Goal: Task Accomplishment & Management: Use online tool/utility

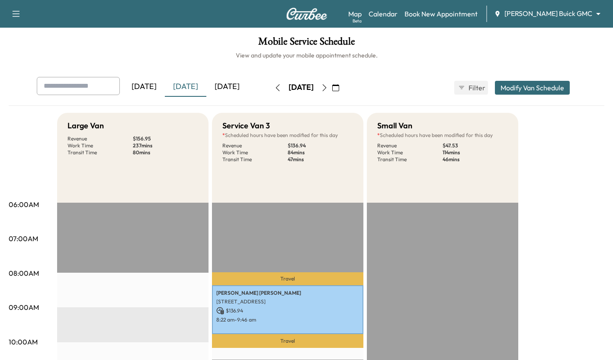
click at [240, 92] on div "[DATE]" at bounding box center [227, 87] width 42 height 20
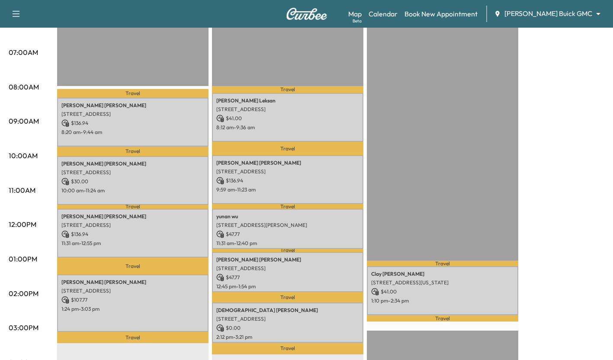
scroll to position [200, 0]
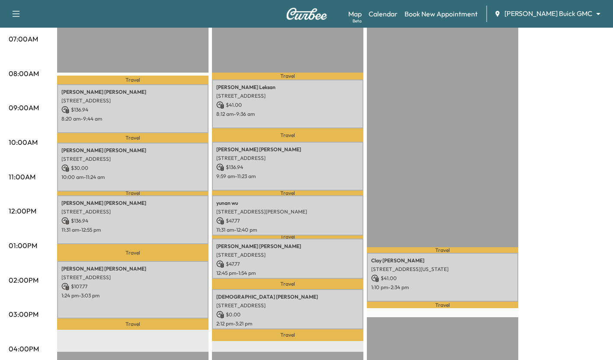
click at [300, 104] on p "$ 41.00" at bounding box center [287, 105] width 143 height 8
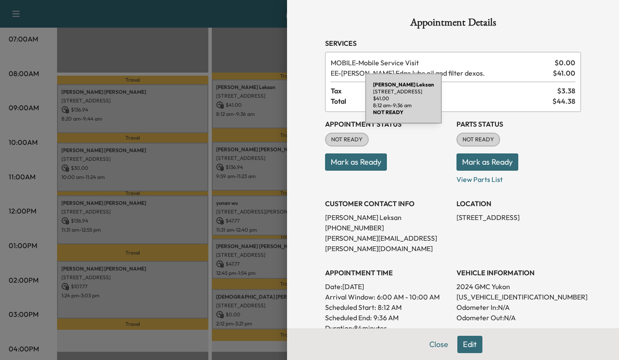
click at [302, 225] on div "Appointment Details Services MOBILE - Mobile Service Visit $ 0.00 EE - [PERSON_…" at bounding box center [453, 180] width 332 height 360
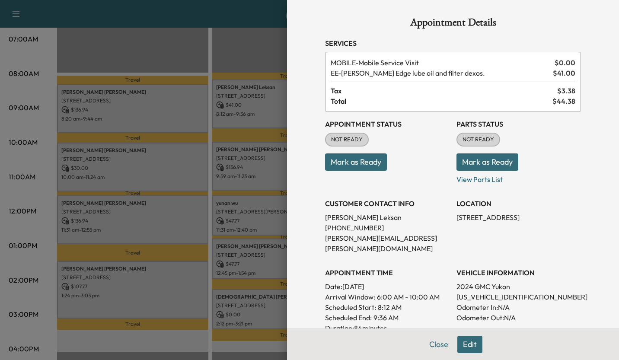
click at [246, 155] on div at bounding box center [309, 180] width 619 height 360
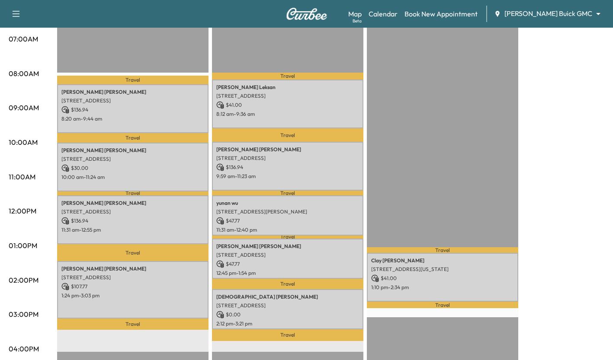
click at [268, 171] on div "[PERSON_NAME] [STREET_ADDRESS] $ 136.94 9:59 am - 11:23 am" at bounding box center [287, 166] width 151 height 49
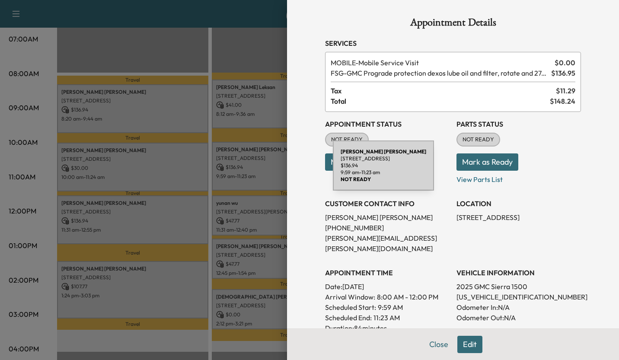
click at [235, 183] on div at bounding box center [309, 180] width 619 height 360
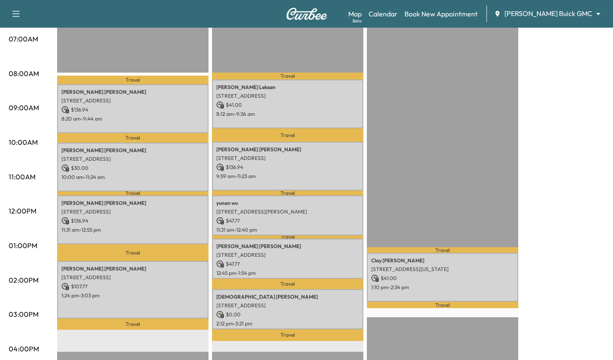
click at [293, 219] on p "$ 47.77" at bounding box center [287, 221] width 143 height 8
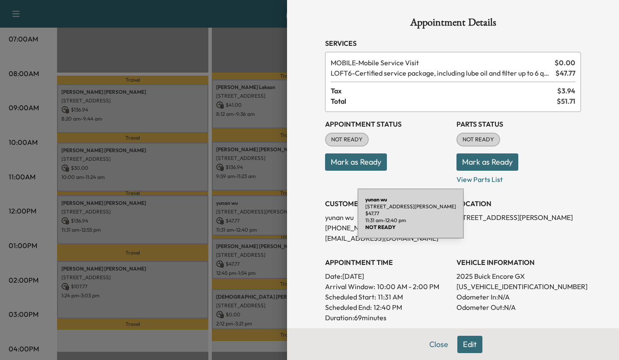
click at [238, 197] on div at bounding box center [309, 180] width 619 height 360
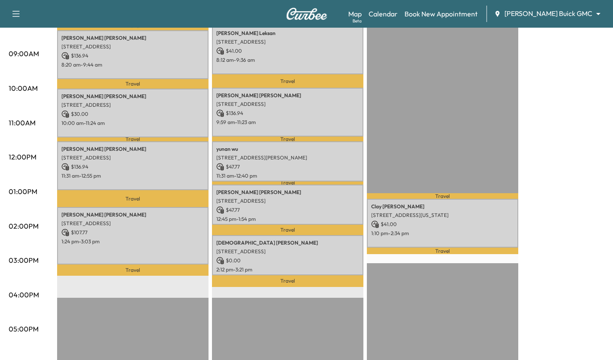
scroll to position [257, 0]
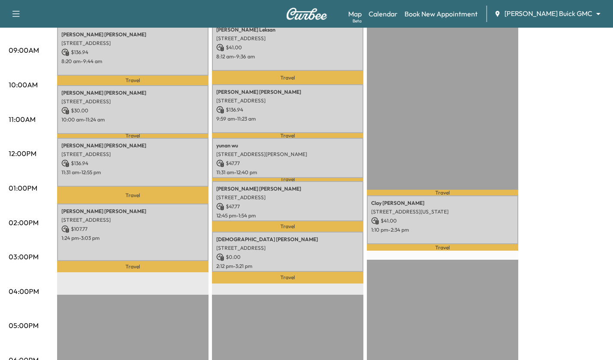
click at [274, 212] on p "12:45 pm - 1:54 pm" at bounding box center [287, 215] width 143 height 7
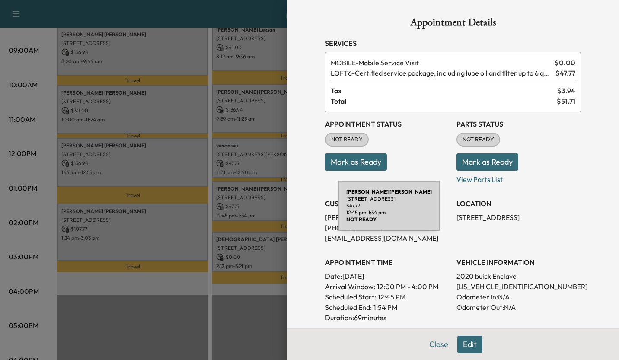
click at [243, 192] on div at bounding box center [309, 180] width 619 height 360
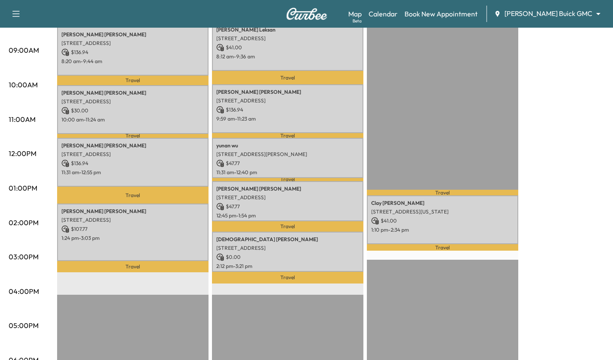
click at [283, 253] on p "$ 0.00" at bounding box center [287, 257] width 143 height 8
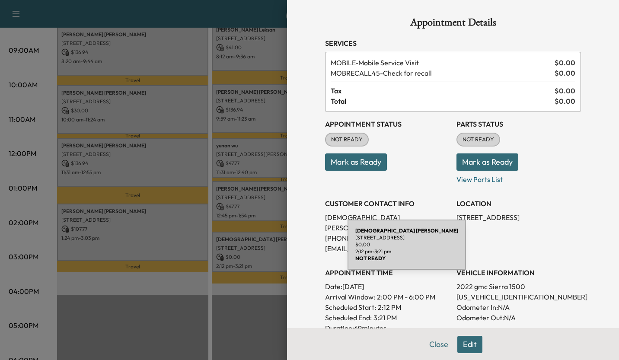
click at [236, 185] on div at bounding box center [309, 180] width 619 height 360
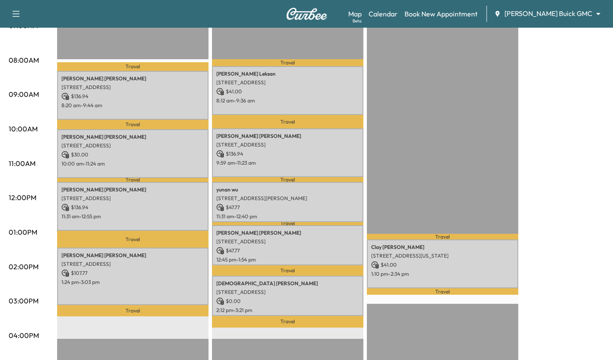
scroll to position [214, 0]
click at [322, 316] on p "Travel" at bounding box center [287, 322] width 151 height 12
click at [329, 301] on div "[PERSON_NAME] [STREET_ADDRESS] $ 0.00 2:12 pm - 3:21 pm" at bounding box center [287, 295] width 151 height 40
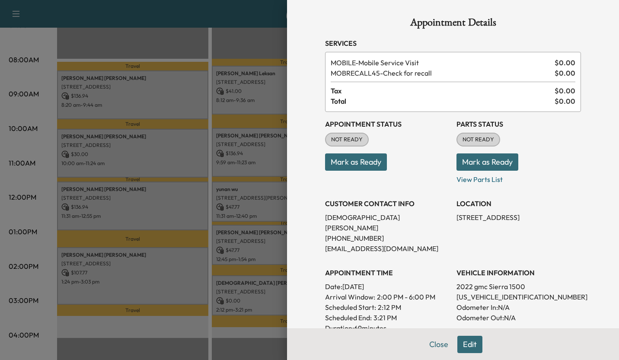
click at [236, 351] on div at bounding box center [309, 180] width 619 height 360
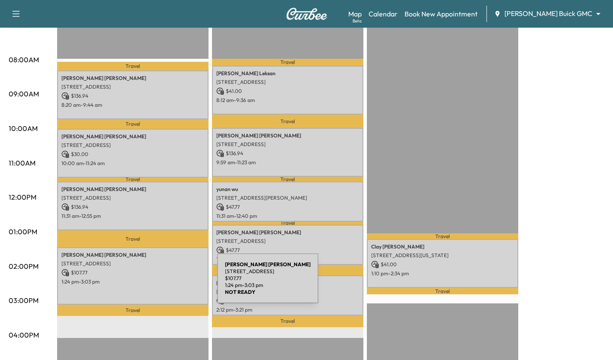
click at [152, 284] on div "[PERSON_NAME] [STREET_ADDRESS][PERSON_NAME] $ 107.77 1:24 pm - 3:03 pm" at bounding box center [132, 276] width 151 height 58
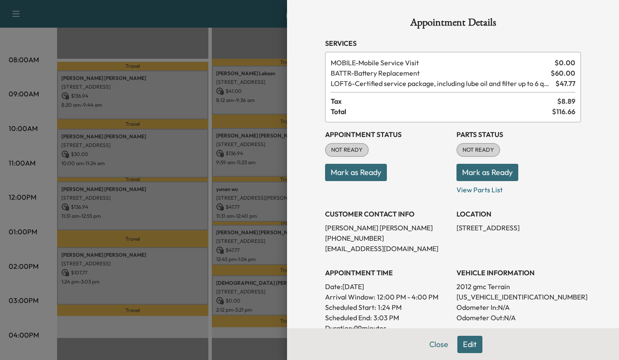
click at [47, 258] on div at bounding box center [309, 180] width 619 height 360
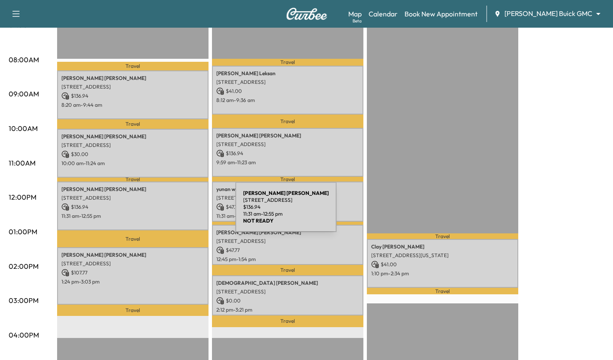
click at [170, 213] on p "11:31 am - 12:55 pm" at bounding box center [132, 216] width 143 height 7
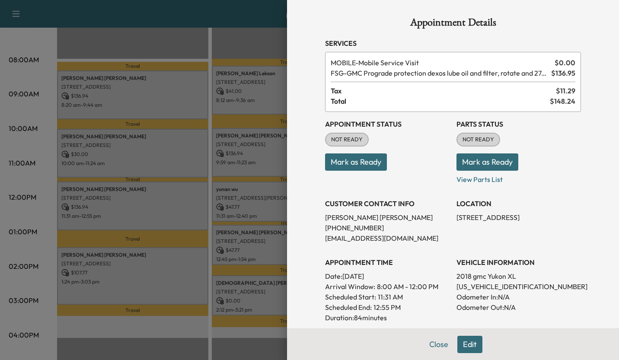
drag, startPoint x: 35, startPoint y: 168, endPoint x: 132, endPoint y: 158, distance: 96.9
click at [132, 158] on div at bounding box center [309, 180] width 619 height 360
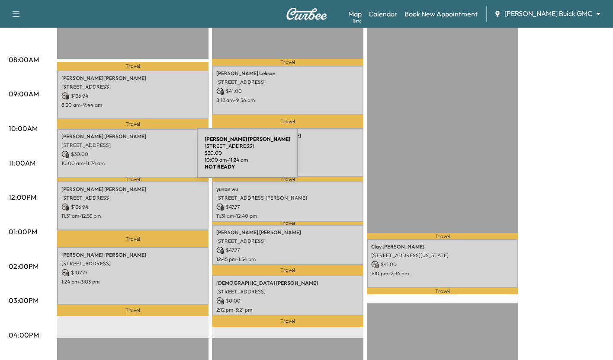
click at [132, 160] on p "10:00 am - 11:24 am" at bounding box center [132, 163] width 143 height 7
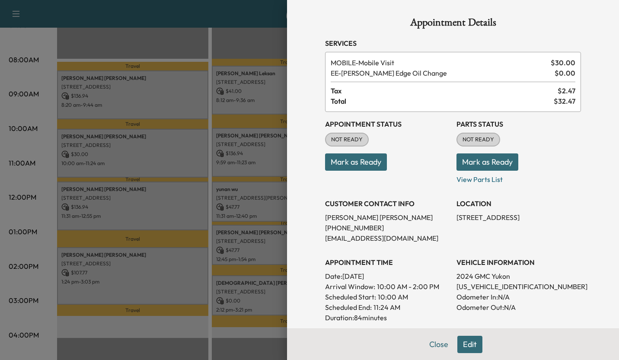
click at [37, 138] on div at bounding box center [309, 180] width 619 height 360
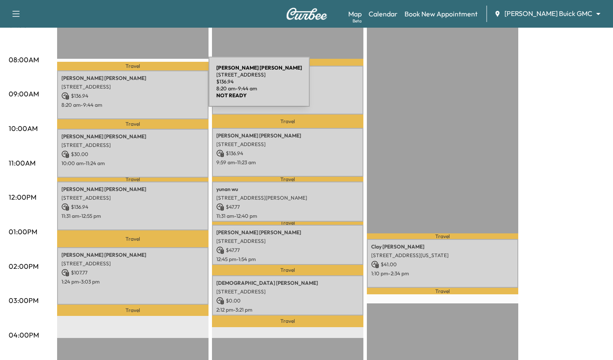
click at [144, 87] on p "[STREET_ADDRESS]" at bounding box center [132, 86] width 143 height 7
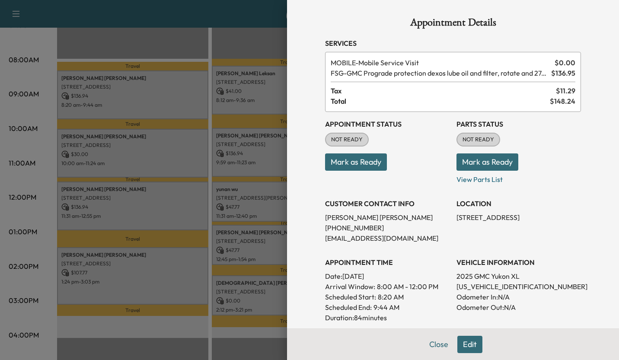
click at [41, 148] on div at bounding box center [309, 180] width 619 height 360
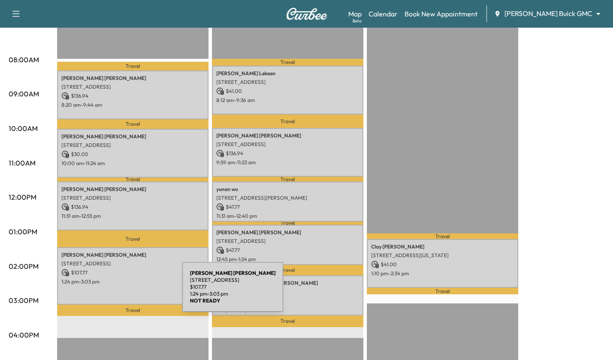
click at [117, 292] on div "[PERSON_NAME] [STREET_ADDRESS][PERSON_NAME] $ 107.77 1:24 pm - 3:03 pm" at bounding box center [132, 276] width 151 height 58
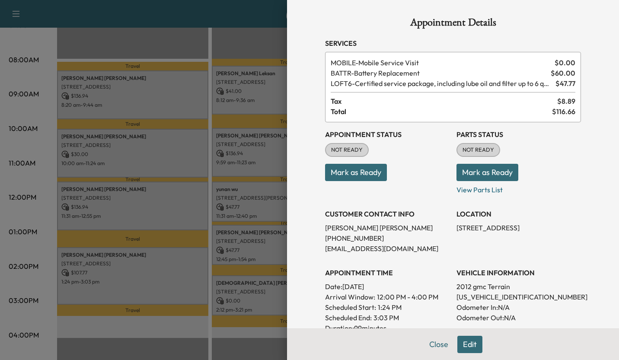
click at [39, 270] on div at bounding box center [309, 180] width 619 height 360
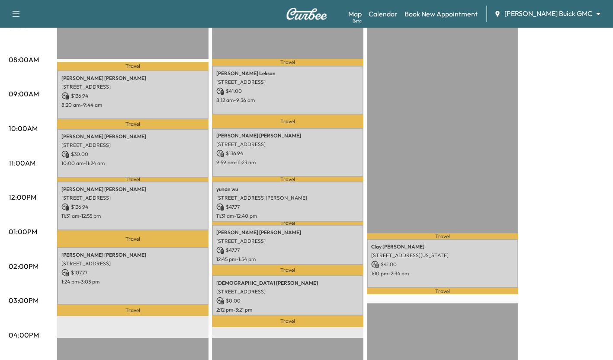
scroll to position [0, 0]
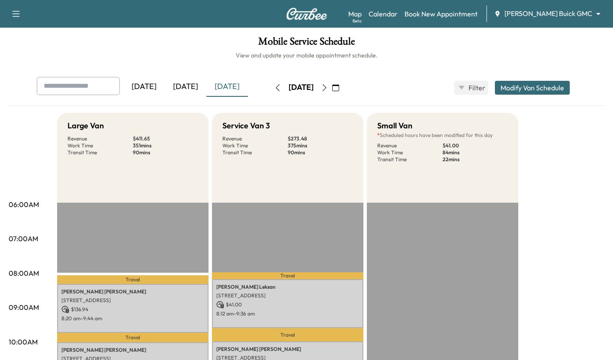
click at [179, 87] on div "[DATE]" at bounding box center [186, 87] width 42 height 20
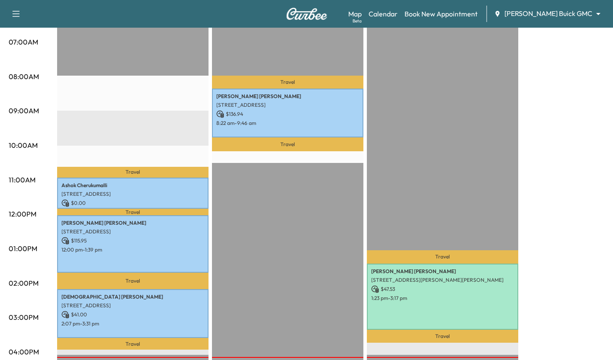
scroll to position [207, 0]
